Goal: Information Seeking & Learning: Learn about a topic

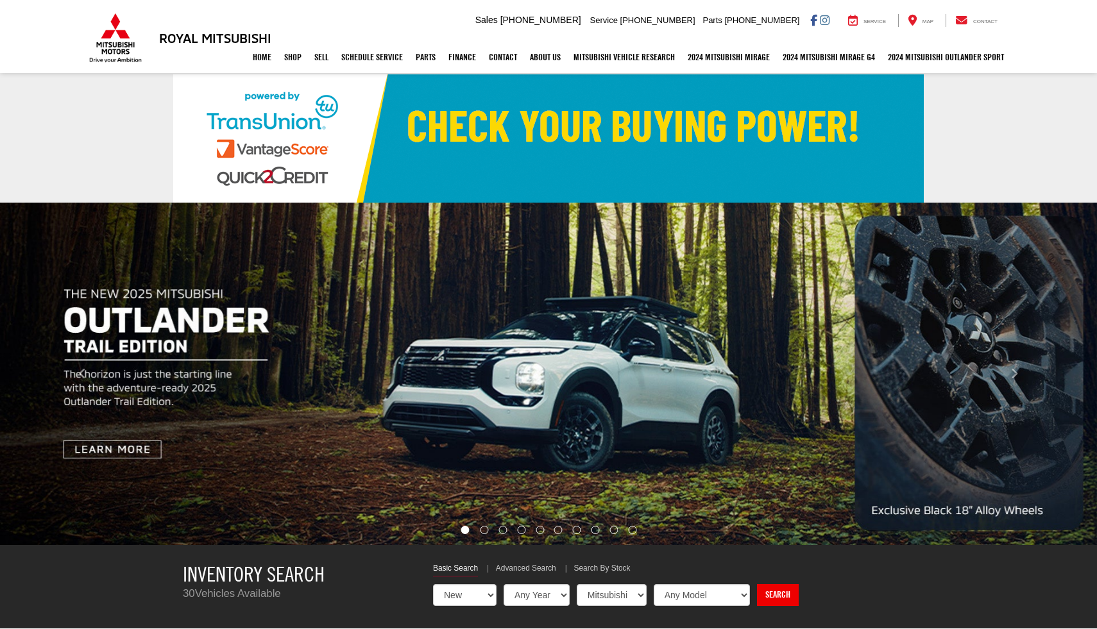
select select "Mitsubishi"
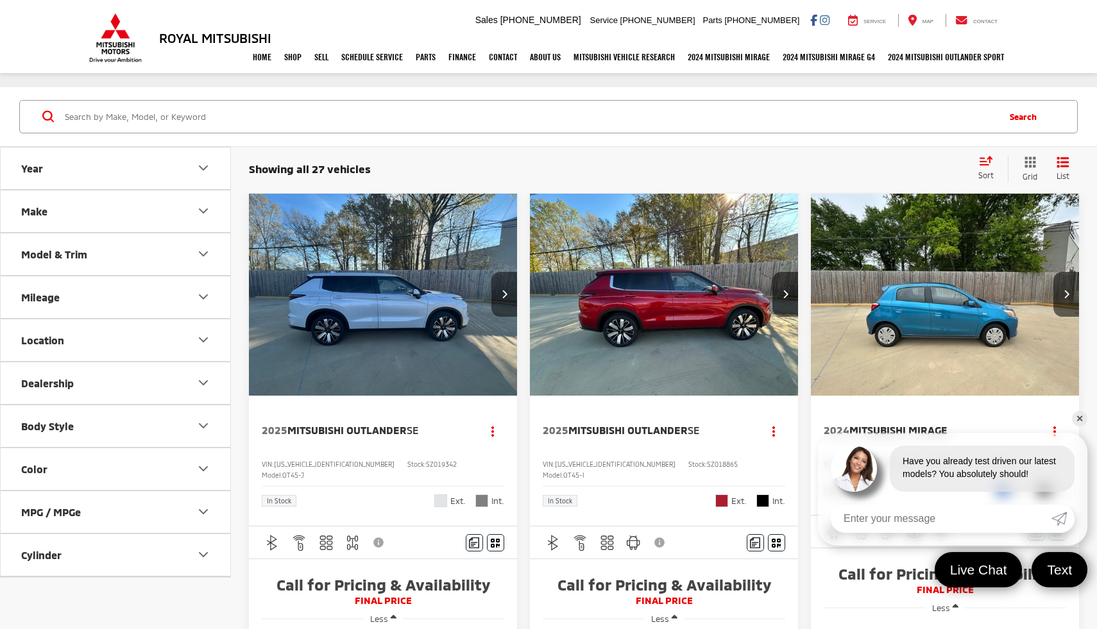
click at [500, 291] on button "Next image" at bounding box center [504, 294] width 26 height 45
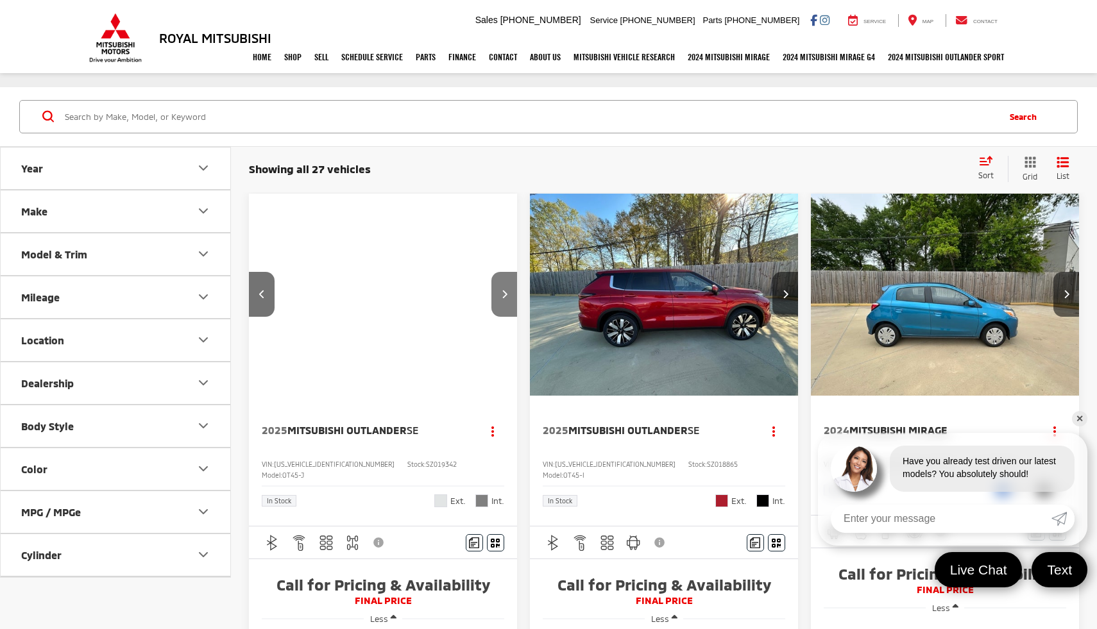
click at [500, 292] on button "Next image" at bounding box center [504, 294] width 26 height 45
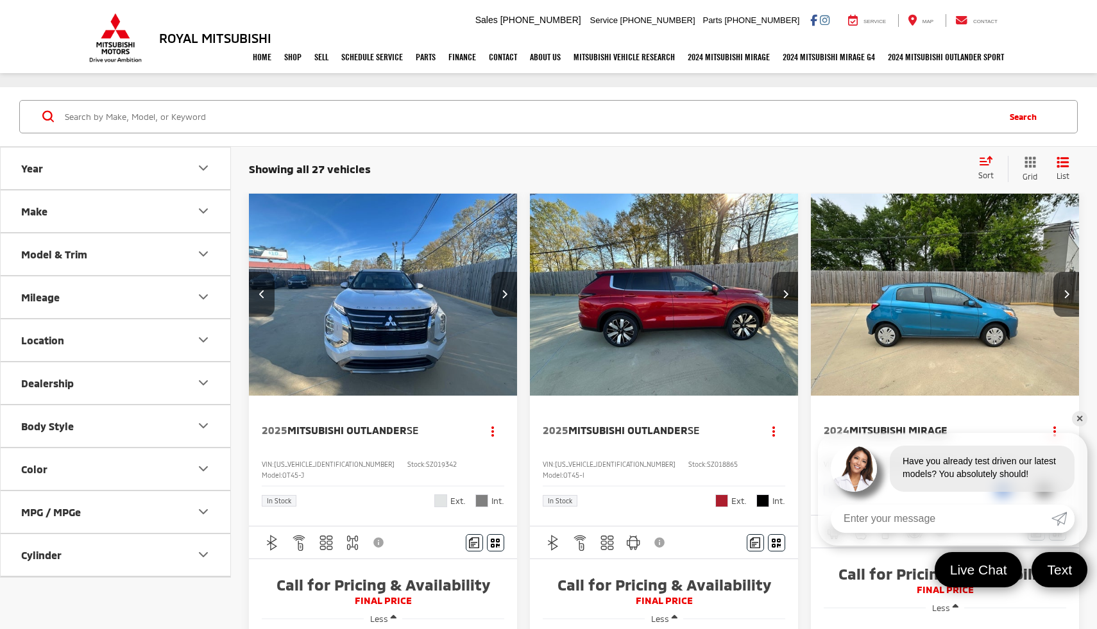
click at [500, 292] on button "Next image" at bounding box center [504, 294] width 26 height 45
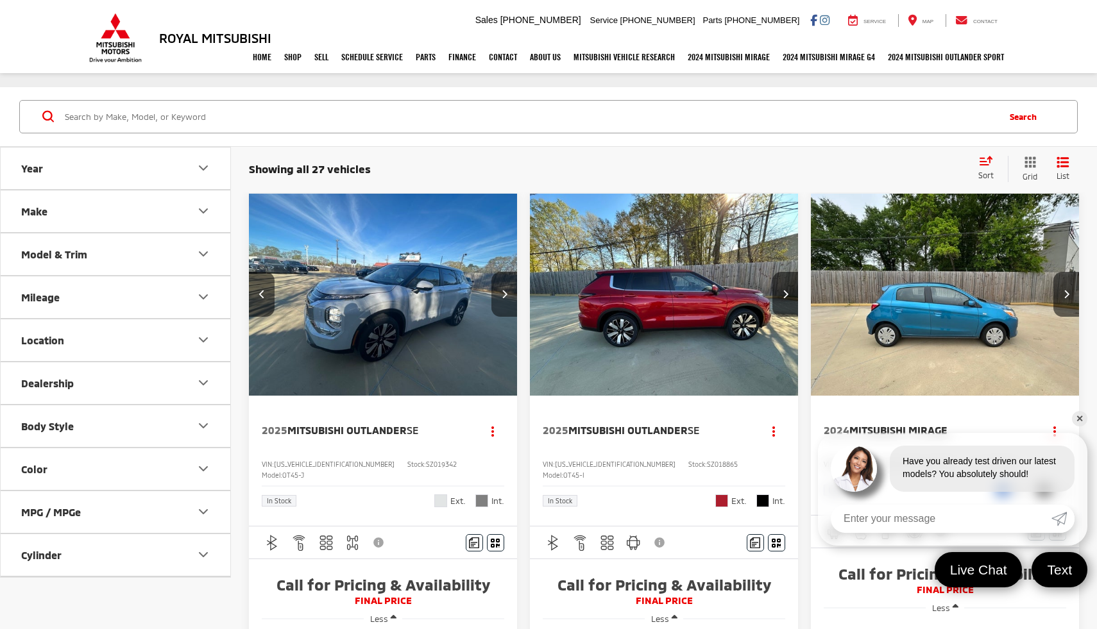
click at [500, 292] on button "Next image" at bounding box center [504, 294] width 26 height 45
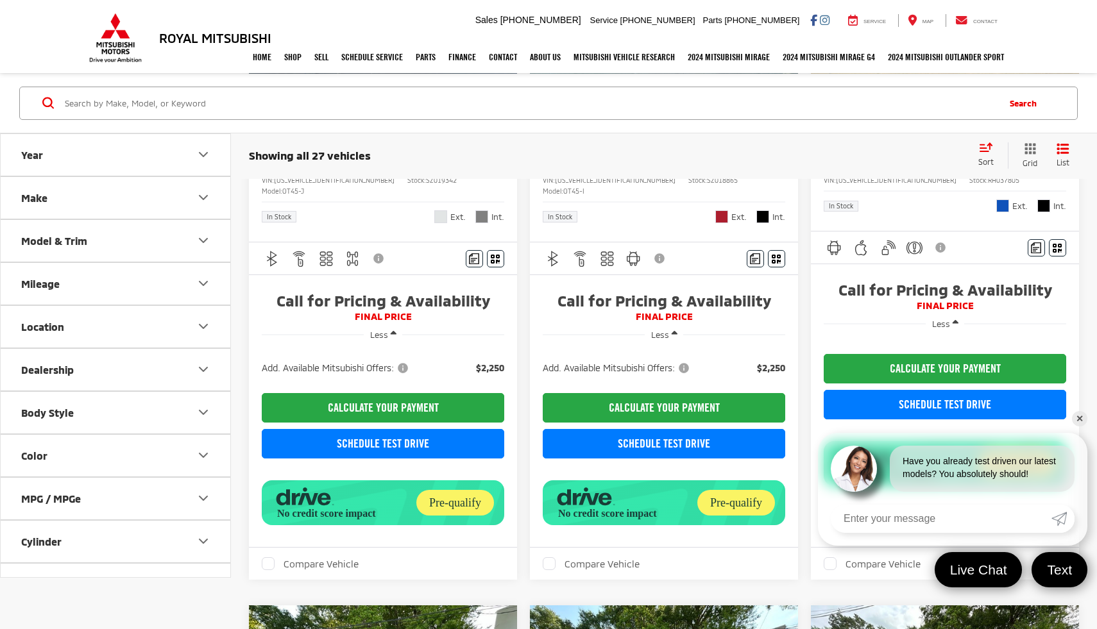
scroll to position [285, 0]
